Goal: Navigation & Orientation: Find specific page/section

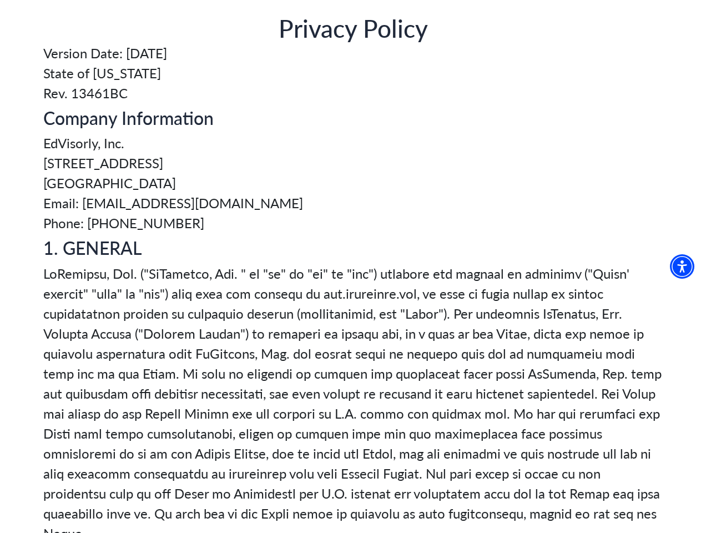
click at [687, 267] on img "Accessibility Menu" at bounding box center [682, 266] width 24 height 24
